Goal: Book appointment/travel/reservation

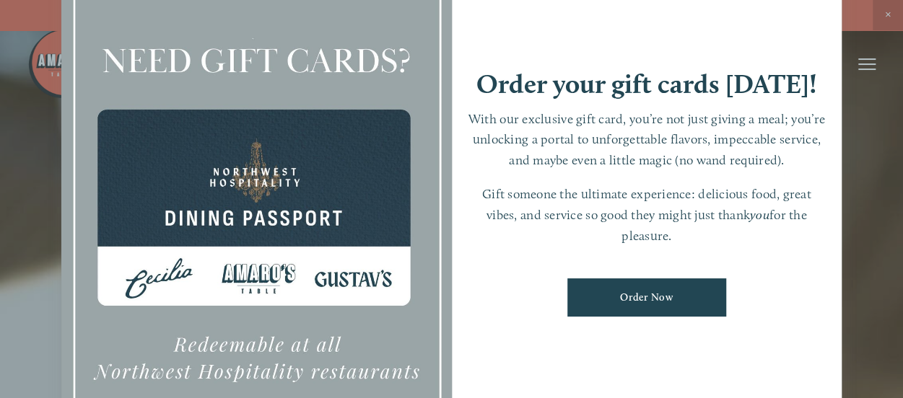
scroll to position [1, 0]
click at [857, 324] on div at bounding box center [451, 199] width 903 height 398
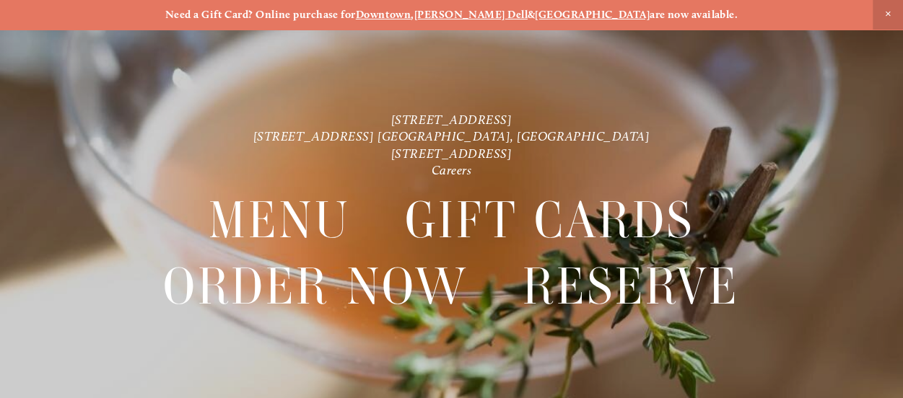
click at [888, 17] on span "Close Announcement" at bounding box center [887, 14] width 30 height 30
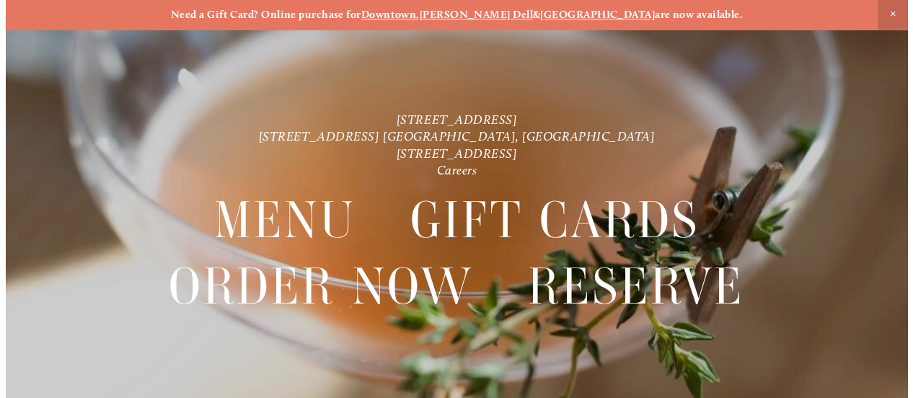
scroll to position [0, 0]
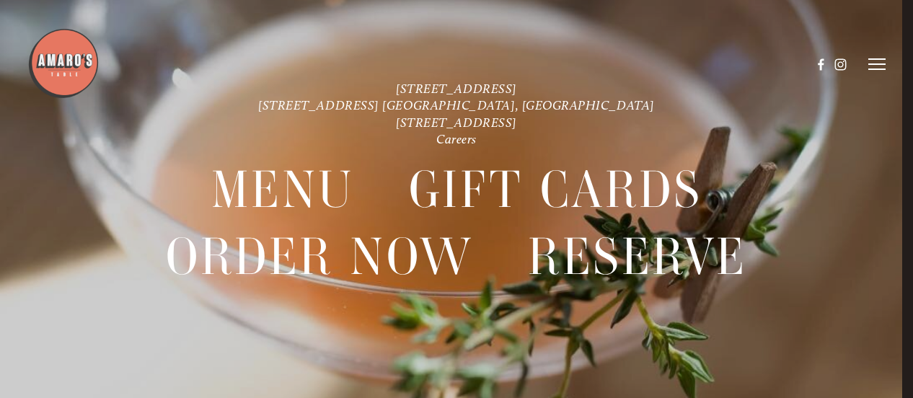
click at [494, 90] on div at bounding box center [419, 64] width 784 height 74
click at [241, 110] on header "Menu Order Now Visit Gallery 0" at bounding box center [456, 64] width 859 height 129
click at [879, 63] on icon at bounding box center [877, 64] width 17 height 13
click at [791, 63] on span "Reserve" at bounding box center [792, 64] width 33 height 12
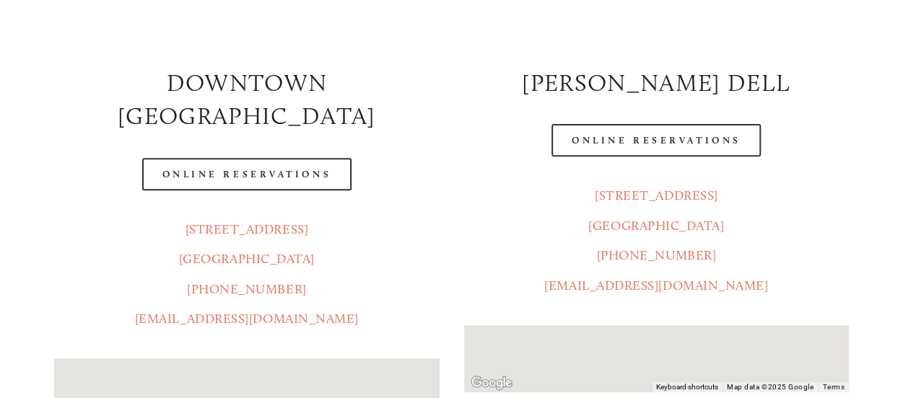
scroll to position [212, 0]
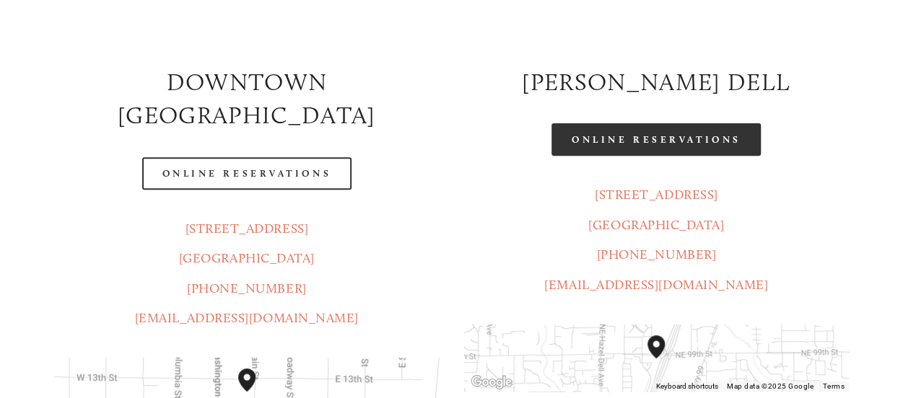
click at [695, 144] on link "Online Reservations" at bounding box center [655, 139] width 209 height 32
